Goal: Find specific page/section: Find specific page/section

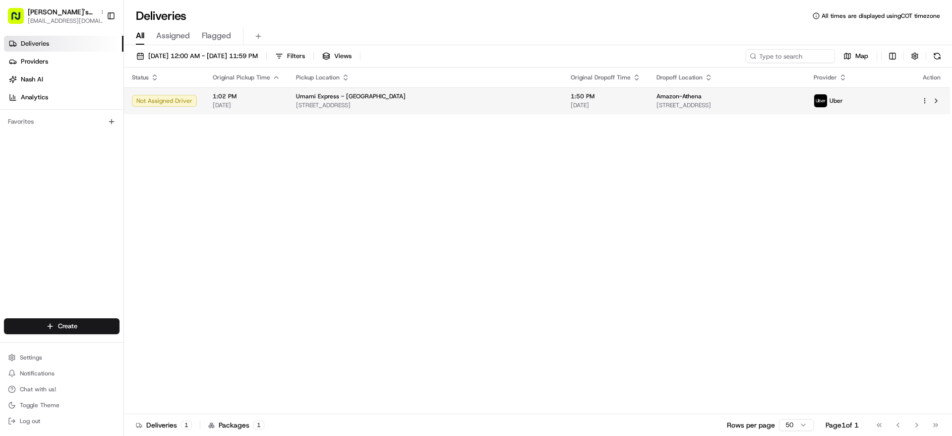
click at [356, 109] on span "[STREET_ADDRESS]" at bounding box center [425, 105] width 259 height 8
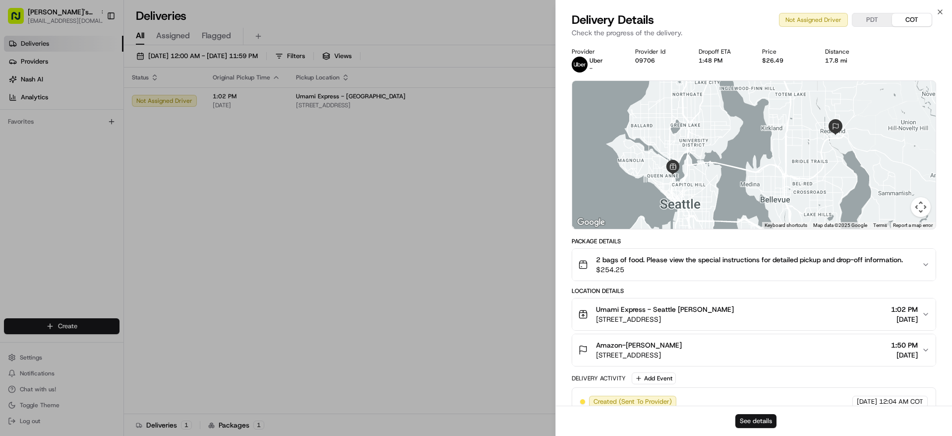
click at [772, 422] on button "See details" at bounding box center [756, 421] width 41 height 14
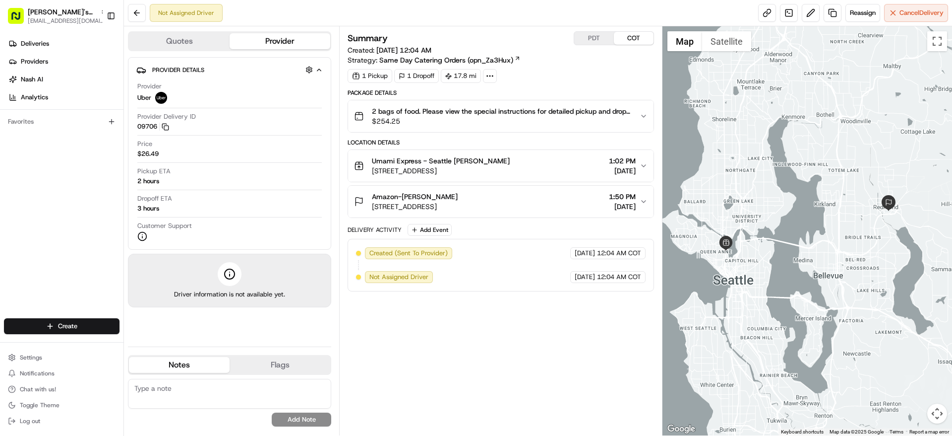
click at [596, 39] on button "PDT" at bounding box center [594, 38] width 40 height 13
click at [588, 39] on button "PDT" at bounding box center [594, 38] width 40 height 13
click at [512, 62] on link "Same Day Catering Orders (opn_Za3Hux)" at bounding box center [449, 60] width 141 height 10
